Goal: Transaction & Acquisition: Purchase product/service

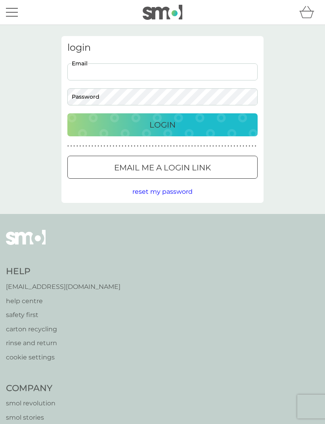
type input "jackie.preston@email.com"
click at [162, 124] on button "Login" at bounding box center [162, 124] width 190 height 23
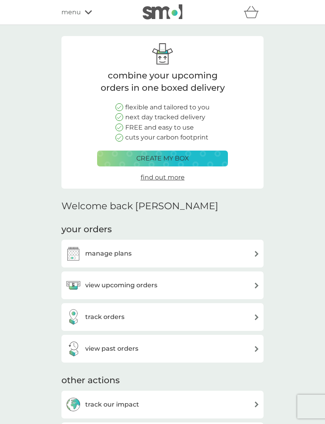
click at [239, 257] on div "manage plans" at bounding box center [162, 253] width 194 height 16
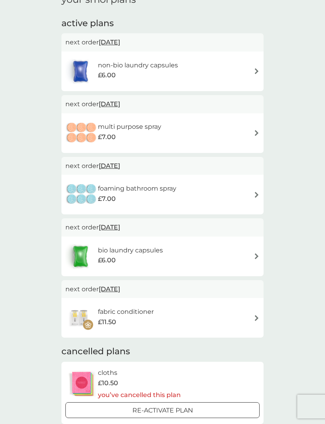
scroll to position [124, 0]
click at [251, 253] on div "bio laundry capsules £6.00" at bounding box center [162, 256] width 194 height 28
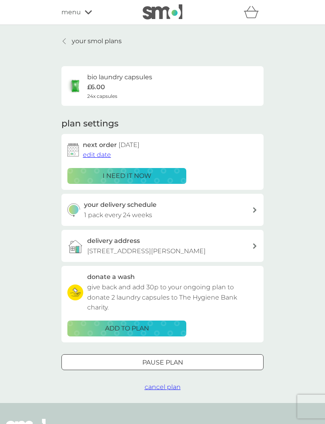
click at [146, 177] on p "i need it now" at bounding box center [127, 176] width 49 height 10
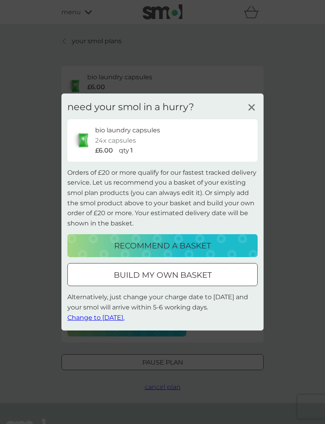
click at [175, 281] on p "build my own basket" at bounding box center [163, 274] width 98 height 13
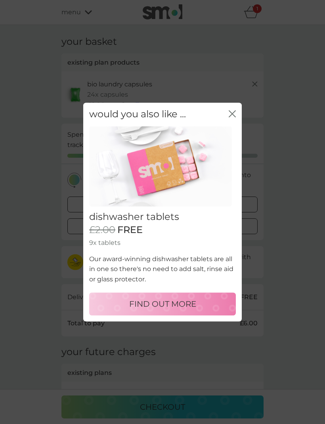
click at [231, 117] on icon "close" at bounding box center [230, 113] width 3 height 6
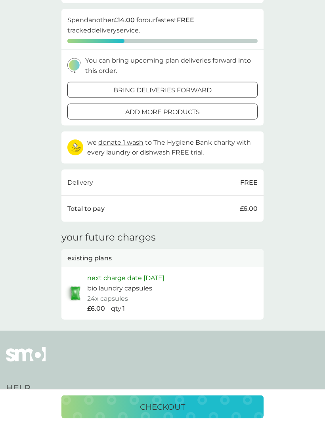
scroll to position [115, 0]
click at [175, 413] on p "checkout" at bounding box center [162, 406] width 45 height 13
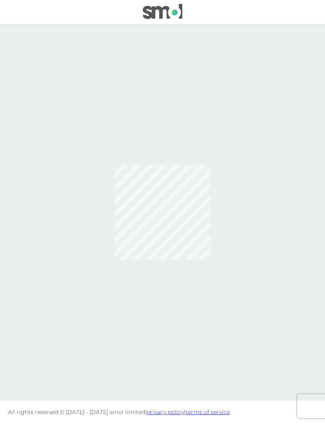
scroll to position [0, 0]
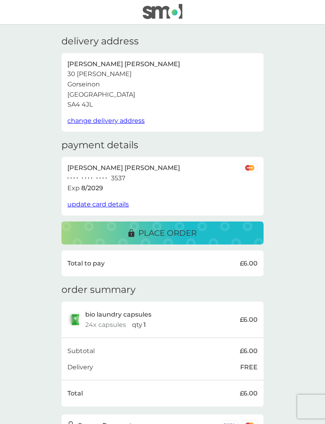
click at [196, 232] on p "place order" at bounding box center [167, 232] width 58 height 13
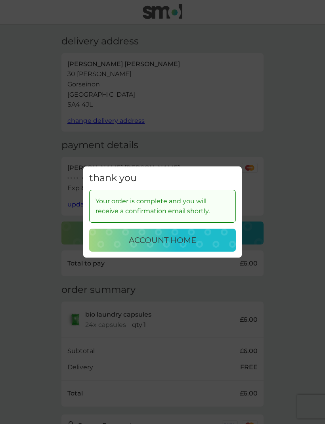
click at [183, 246] on p "account home" at bounding box center [162, 240] width 67 height 13
